Goal: Task Accomplishment & Management: Complete application form

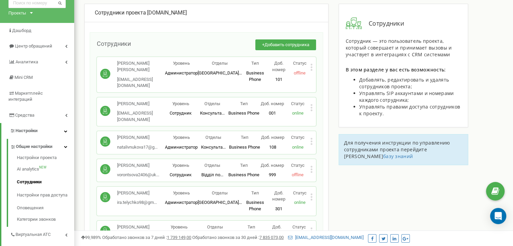
scroll to position [743, 0]
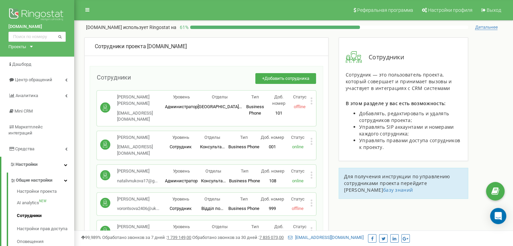
click at [289, 79] on span "Добавить сотрудника" at bounding box center [286, 78] width 45 height 5
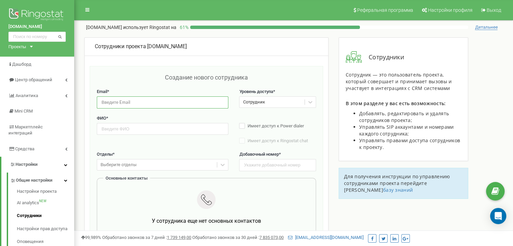
click at [136, 107] on input "email" at bounding box center [162, 102] width 131 height 12
paste input "anastasiaivanec0@gmail.com"
type input "anastasiaivanec0@gmail.com"
click at [115, 129] on input "text" at bounding box center [162, 129] width 131 height 12
click at [154, 129] on input "text" at bounding box center [162, 129] width 131 height 12
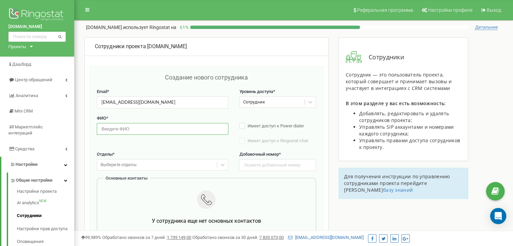
paste input "Іванець Анастасія Вікторівна"
drag, startPoint x: 101, startPoint y: 130, endPoint x: 89, endPoint y: 131, distance: 11.8
type input "Іванець Анастасія Вікторівна"
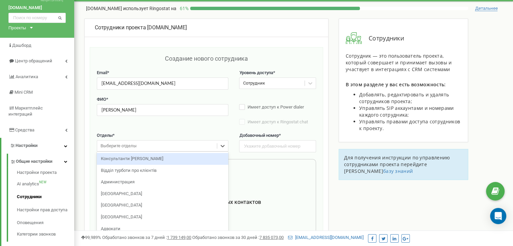
click at [147, 152] on div "option Консультанти Савчук focused, 1 of 30. 30 results available. Use Up and D…" at bounding box center [162, 145] width 131 height 11
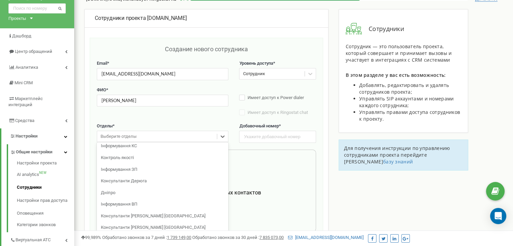
scroll to position [135, 0]
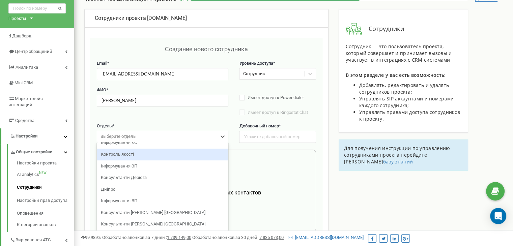
click at [162, 153] on div "Контроль якості" at bounding box center [162, 155] width 131 height 12
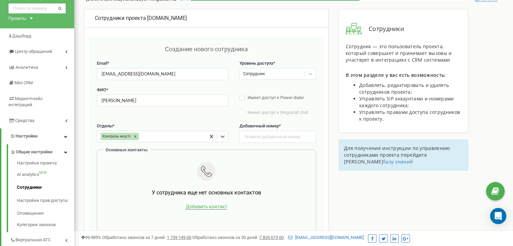
click at [212, 207] on span "Добавить контакт" at bounding box center [205, 207] width 41 height 6
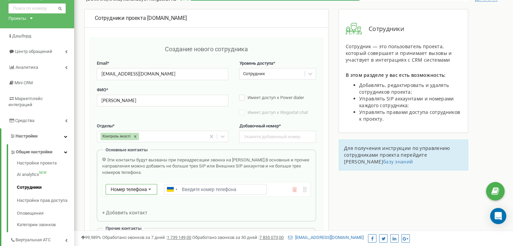
click at [120, 189] on span "Номер телефона" at bounding box center [129, 189] width 36 height 5
click at [127, 209] on div "SIP" at bounding box center [131, 209] width 51 height 10
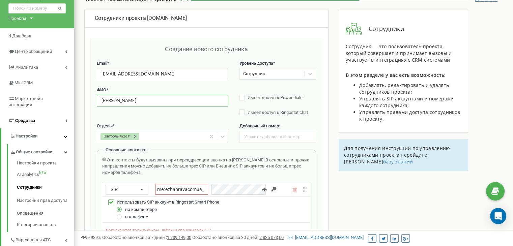
drag, startPoint x: 172, startPoint y: 97, endPoint x: 63, endPoint y: 107, distance: 109.3
drag, startPoint x: 169, startPoint y: 74, endPoint x: 96, endPoint y: 76, distance: 73.2
click at [262, 134] on input "text" at bounding box center [277, 137] width 77 height 12
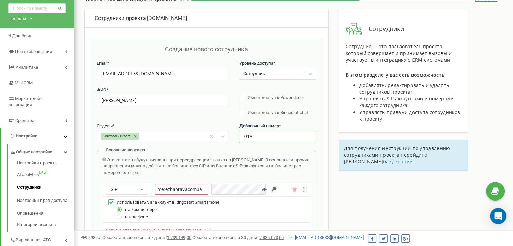
type input "019"
click at [193, 187] on input "merezhapravacomua_" at bounding box center [181, 189] width 53 height 11
paste input "ivanec"
type input "merezhapravacomua_ivanec"
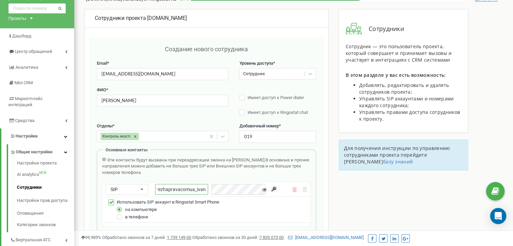
scroll to position [0, 0]
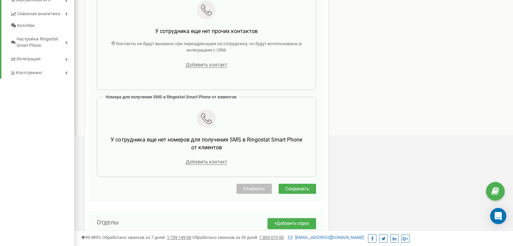
scroll to position [270, 0]
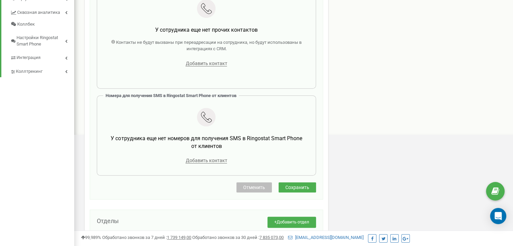
click at [289, 186] on span "Сохранить" at bounding box center [297, 187] width 24 height 5
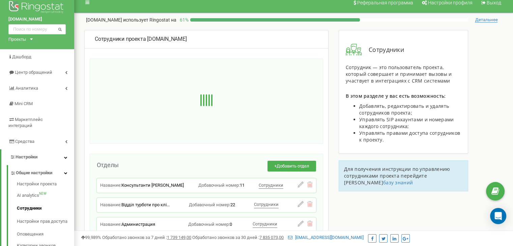
scroll to position [0, 0]
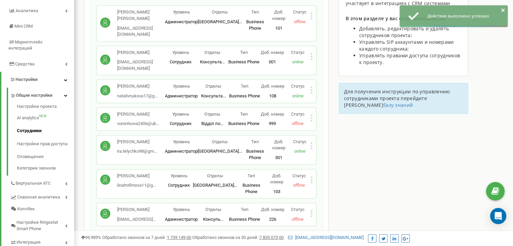
scroll to position [101, 0]
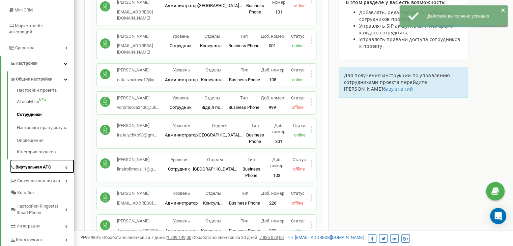
click at [52, 161] on link "Виртуальная АТС" at bounding box center [42, 166] width 64 height 14
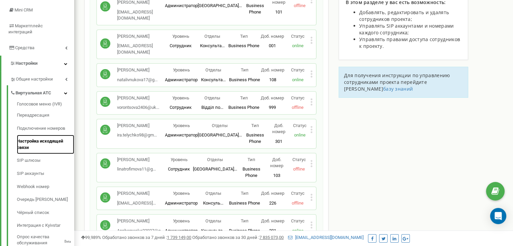
click at [47, 136] on link "Настройка исходящей связи" at bounding box center [45, 144] width 57 height 19
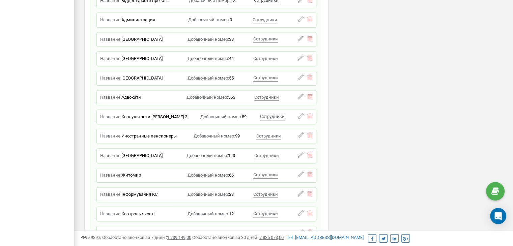
scroll to position [5714, 0]
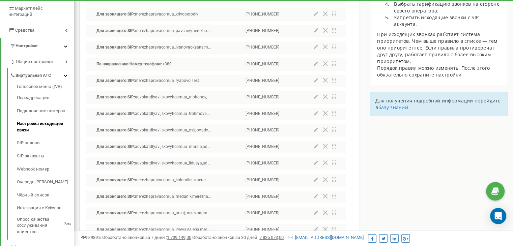
scroll to position [135, 0]
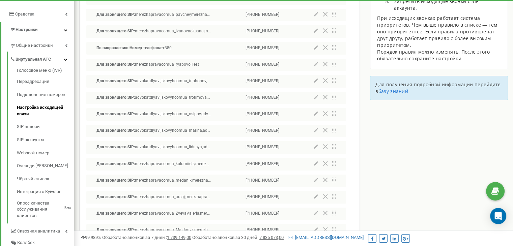
click at [315, 131] on icon at bounding box center [316, 130] width 4 height 4
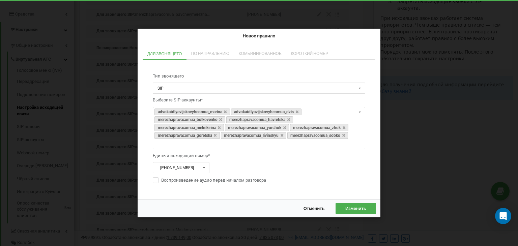
click at [262, 145] on div "advokatdlyavijskovyhcomua_marina advokatdlyavijskovyhcomua_dzis merezhapravacom…" at bounding box center [259, 128] width 212 height 42
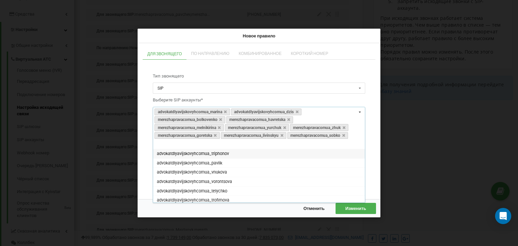
paste input "merezhapravacomua_ivanec"
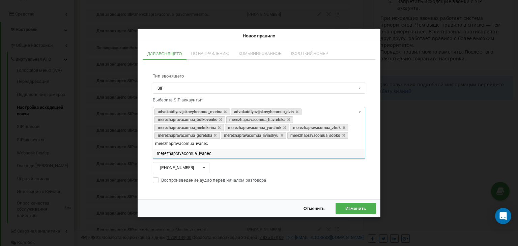
type input "merezhapravacomua_ivanec"
click at [240, 153] on div "merezhapravacomua_ivanec" at bounding box center [259, 153] width 212 height 9
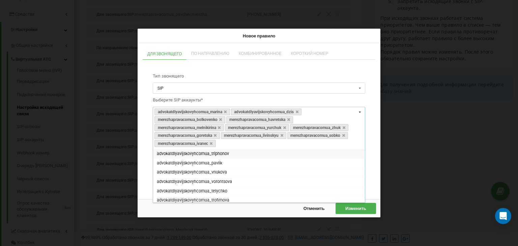
drag, startPoint x: 370, startPoint y: 185, endPoint x: 367, endPoint y: 189, distance: 5.1
click at [370, 185] on div "Тип звонящего [PERSON_NAME] Отдел Сотрудник Выберите SIP аккаунты* advokatdlyav…" at bounding box center [259, 128] width 226 height 124
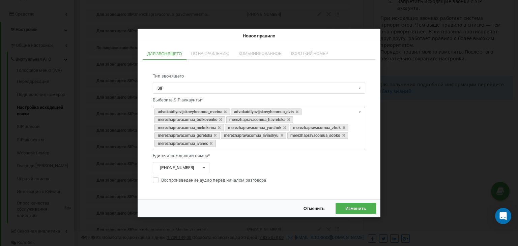
click at [360, 209] on span "Изменить" at bounding box center [355, 208] width 21 height 5
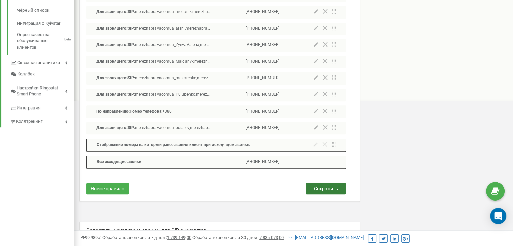
click at [337, 191] on button "Сохранить" at bounding box center [325, 188] width 40 height 11
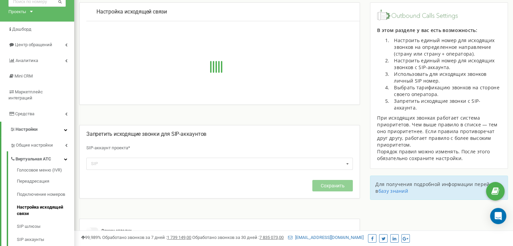
scroll to position [27, 0]
